Goal: Task Accomplishment & Management: Complete application form

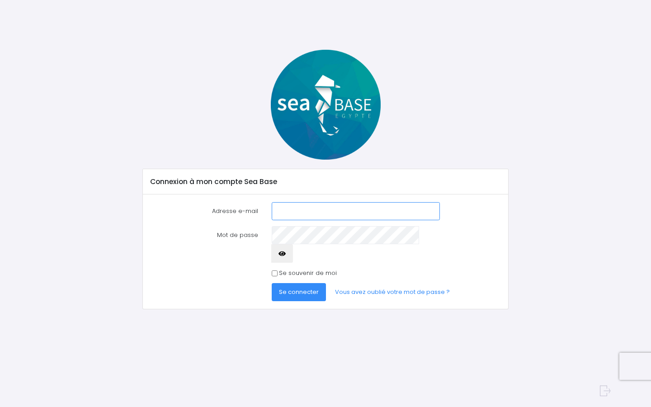
type input "[EMAIL_ADDRESS][DOMAIN_NAME]"
click at [309, 287] on span "Se connecter" at bounding box center [299, 291] width 40 height 9
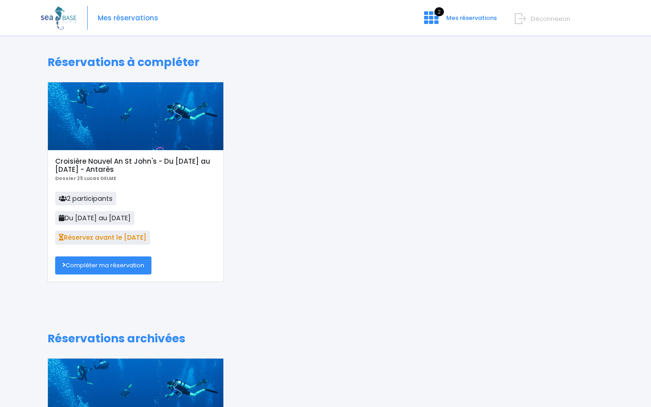
click at [153, 176] on p "Dossier 25 Lucas DELME" at bounding box center [135, 178] width 160 height 9
click at [118, 264] on link "Compléter ma réservation" at bounding box center [103, 265] width 96 height 18
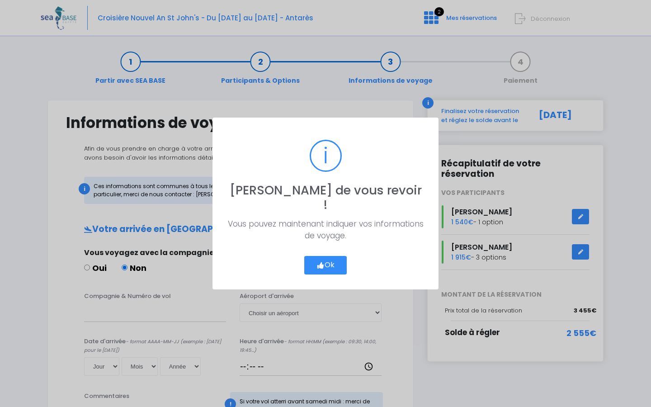
click at [312, 265] on button "Ok" at bounding box center [325, 265] width 42 height 19
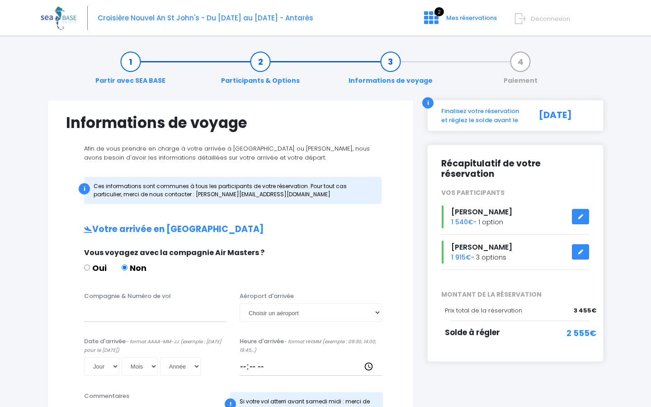
click at [259, 65] on link "Participants & Options" at bounding box center [261, 71] width 88 height 28
click at [391, 69] on link "Informations de voyage" at bounding box center [390, 71] width 93 height 28
click at [482, 108] on div "Finalisez votre réservation et réglez le solde avant le" at bounding box center [481, 116] width 94 height 18
click at [87, 266] on input "Oui" at bounding box center [87, 267] width 6 height 6
radio input "true"
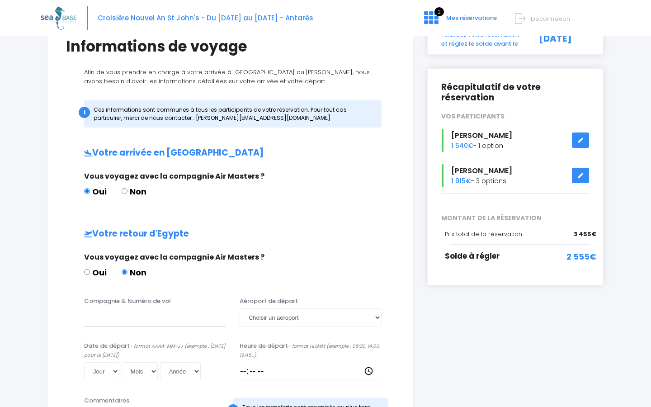
scroll to position [77, 0]
click at [123, 189] on input "Non" at bounding box center [125, 191] width 6 height 6
radio input "true"
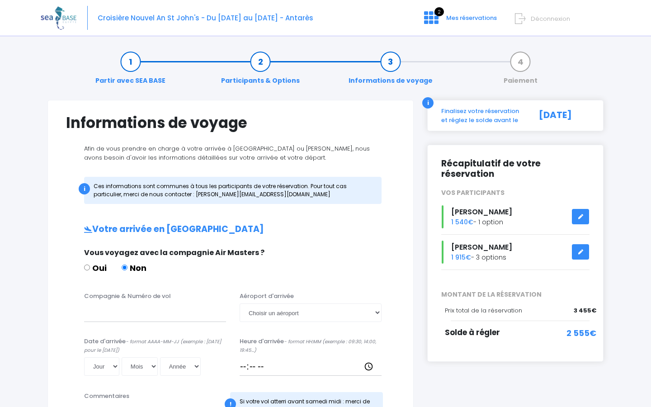
scroll to position [0, 0]
